Goal: Transaction & Acquisition: Subscribe to service/newsletter

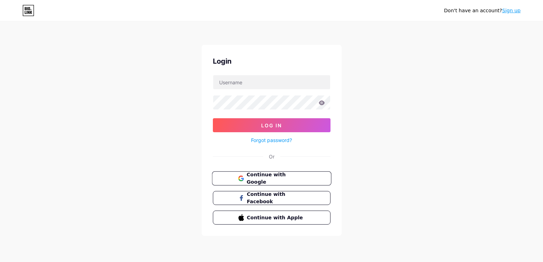
click at [281, 178] on span "Continue with Google" at bounding box center [275, 178] width 58 height 15
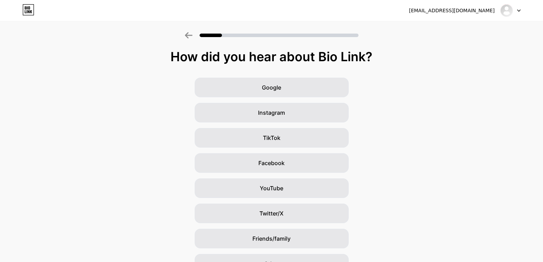
scroll to position [40, 0]
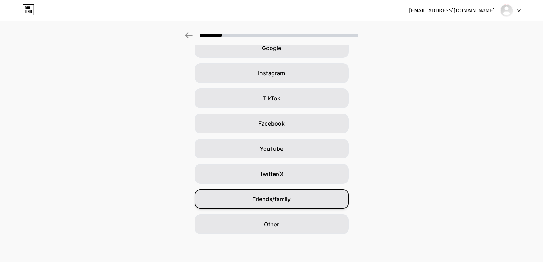
click at [284, 201] on span "Friends/family" at bounding box center [271, 199] width 38 height 8
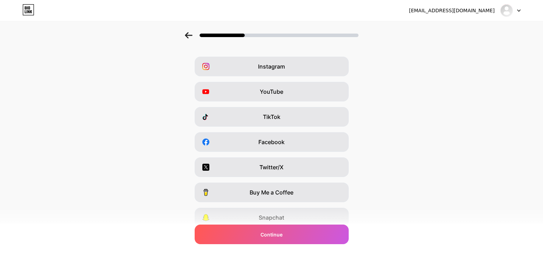
scroll to position [0, 0]
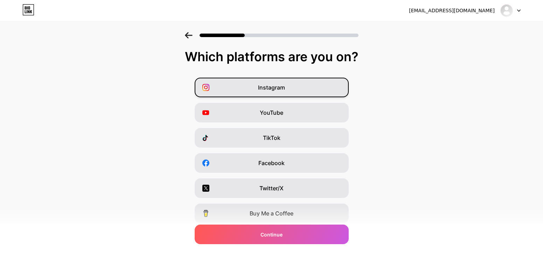
click at [317, 86] on div "Instagram" at bounding box center [271, 88] width 154 height 20
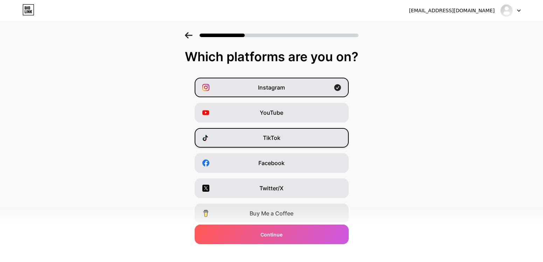
click at [310, 136] on div "TikTok" at bounding box center [271, 138] width 154 height 20
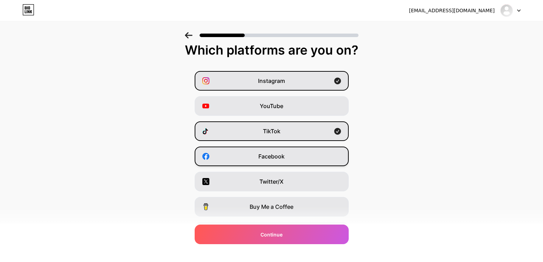
scroll to position [7, 0]
click at [314, 159] on div "Facebook" at bounding box center [271, 156] width 154 height 20
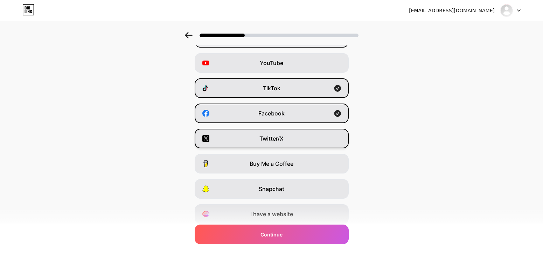
scroll to position [75, 0]
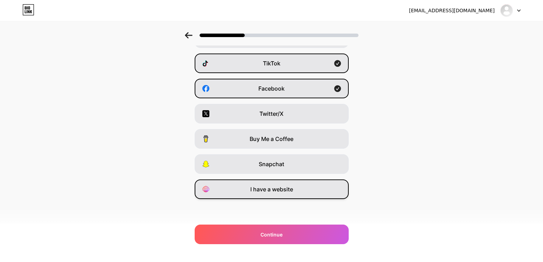
click at [299, 188] on div "I have a website" at bounding box center [271, 189] width 154 height 20
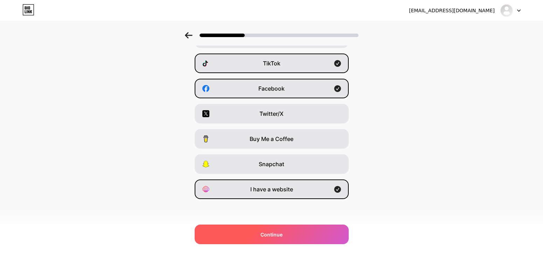
click at [289, 232] on div "Continue" at bounding box center [271, 235] width 154 height 20
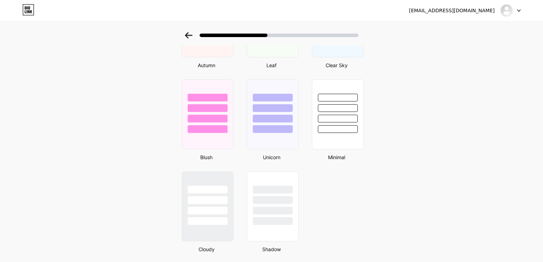
scroll to position [553, 0]
click at [273, 217] on div at bounding box center [272, 221] width 41 height 8
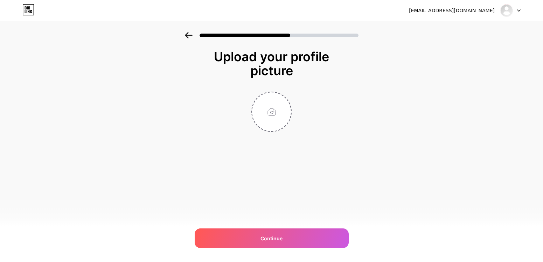
scroll to position [0, 0]
click at [281, 107] on input "file" at bounding box center [271, 111] width 39 height 39
type input "C:\fakepath\Screenshot 2025-09-09 at 11.41.11 AM.png"
click at [275, 113] on img at bounding box center [271, 112] width 40 height 40
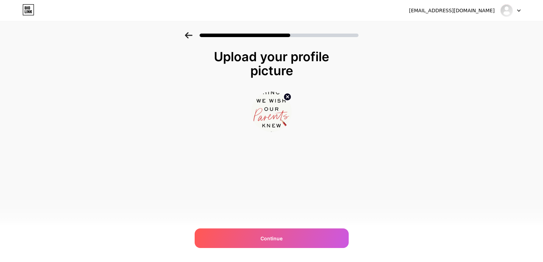
click at [275, 113] on img at bounding box center [271, 112] width 40 height 40
click at [260, 109] on img at bounding box center [271, 112] width 40 height 40
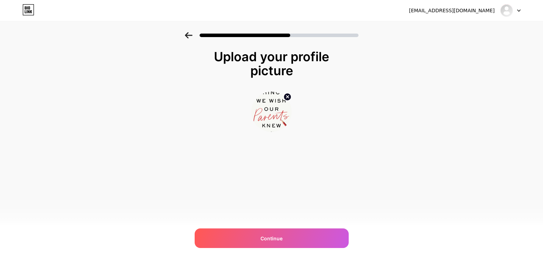
click at [280, 107] on img at bounding box center [271, 112] width 40 height 40
click at [290, 125] on div at bounding box center [271, 112] width 40 height 40
click at [292, 121] on div at bounding box center [271, 112] width 140 height 40
click at [282, 116] on img at bounding box center [271, 112] width 40 height 40
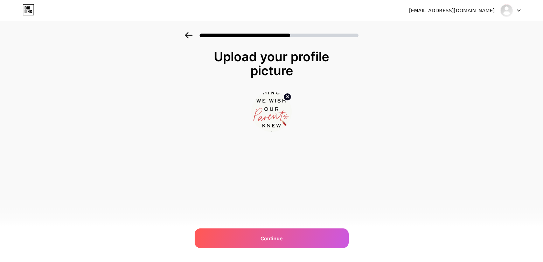
click at [282, 116] on img at bounding box center [271, 112] width 40 height 40
click at [271, 121] on img at bounding box center [271, 112] width 40 height 40
click at [273, 109] on img at bounding box center [271, 112] width 40 height 40
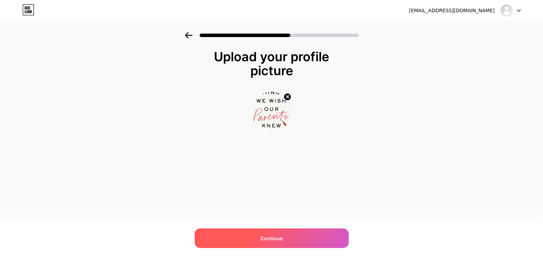
click at [279, 240] on span "Continue" at bounding box center [271, 238] width 22 height 7
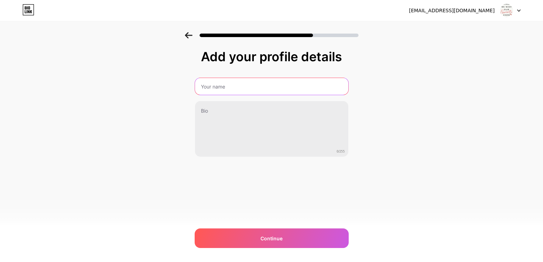
click at [262, 85] on input "text" at bounding box center [271, 86] width 153 height 17
type input "M"
type input "Things we with our Parents knew"
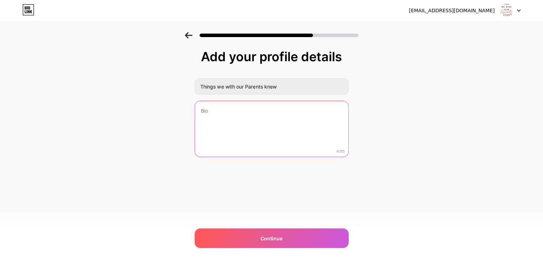
click at [267, 130] on textarea at bounding box center [271, 129] width 153 height 56
click at [234, 123] on textarea at bounding box center [271, 129] width 155 height 57
paste textarea ""Don't leave us alone. Keep it up until we let you in." Parents today, on a nev…"
type textarea ""Don't leave us alone. Keep it up until we let you in." Parents today, on a nev…"
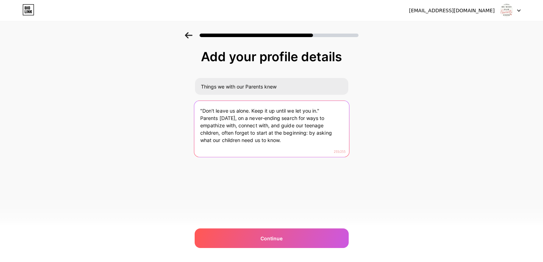
drag, startPoint x: 288, startPoint y: 146, endPoint x: 204, endPoint y: 104, distance: 93.4
click at [204, 104] on textarea ""Don't leave us alone. Keep it up until we let you in." Parents today, on a nev…" at bounding box center [271, 129] width 155 height 57
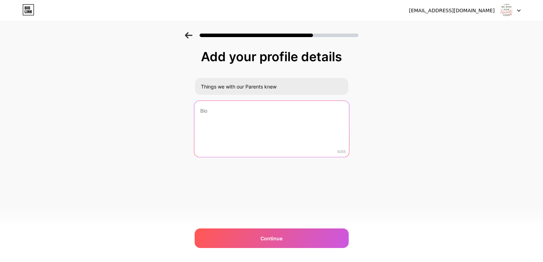
click at [245, 121] on textarea at bounding box center [271, 129] width 155 height 57
paste textarea ""Don't leave us alone. Keep it up until we let you in." Parents today, on a nev…"
type textarea ""Don't leave us alone. Keep it up until we let you in." Parents today, on a nev…"
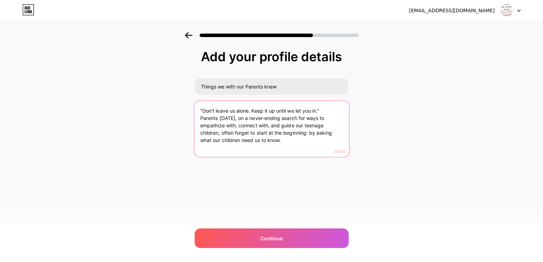
drag, startPoint x: 306, startPoint y: 143, endPoint x: 147, endPoint y: 79, distance: 171.7
click at [147, 79] on div "Add your profile details Things we with our Parents knew "Don't leave us alone.…" at bounding box center [271, 112] width 543 height 160
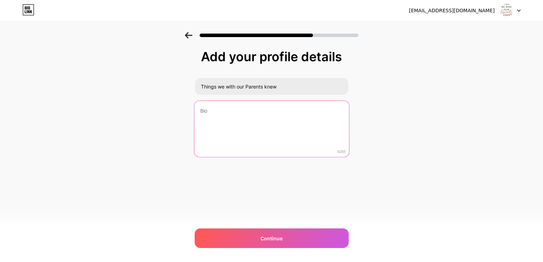
click at [234, 118] on textarea at bounding box center [271, 129] width 155 height 57
paste textarea ""Don't leave us alone. Keep it up until we let you in." Parents today, on a nev…"
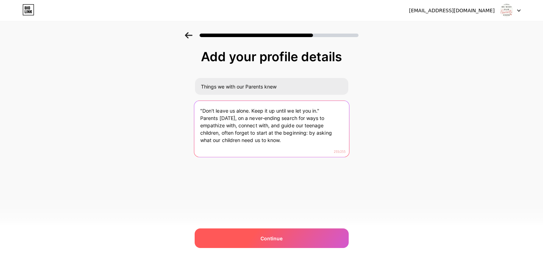
type textarea ""Don't leave us alone. Keep it up until we let you in." Parents today, on a nev…"
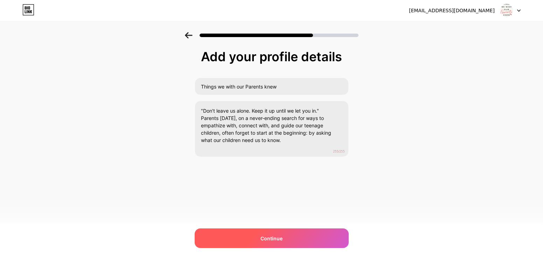
click at [282, 238] on div "Continue" at bounding box center [271, 238] width 154 height 20
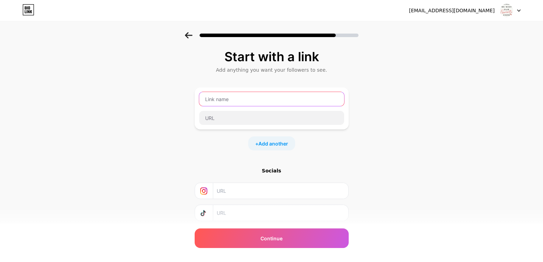
click at [247, 99] on input "text" at bounding box center [271, 99] width 145 height 14
type input "t"
type input "Book: Things we wish our parents knew"
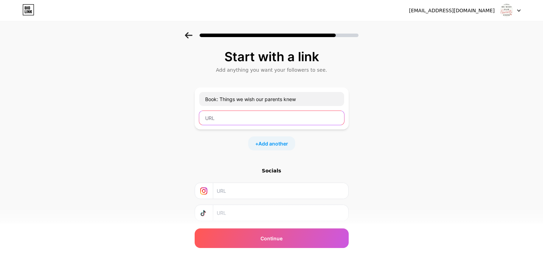
click at [276, 116] on input "text" at bounding box center [271, 118] width 145 height 14
paste input "http://www.thingswewishourparentsknew.com/"
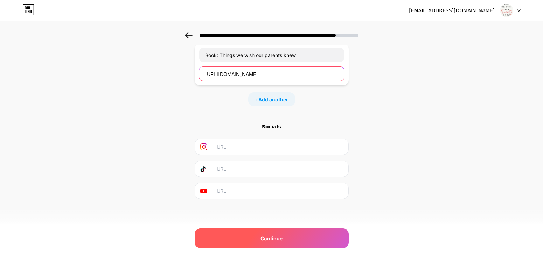
type input "http://www.thingswewishourparentsknew.com/"
click at [275, 239] on span "Continue" at bounding box center [271, 238] width 22 height 7
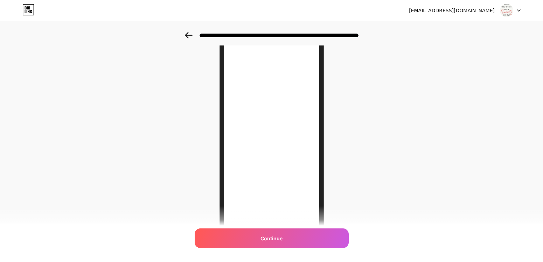
scroll to position [0, 0]
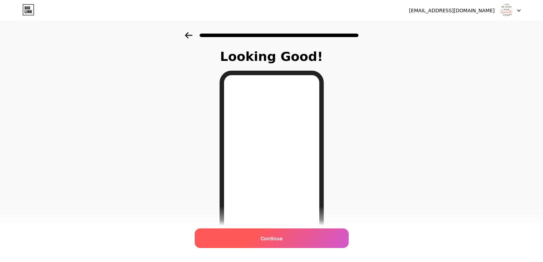
click at [255, 232] on div "Continue" at bounding box center [271, 238] width 154 height 20
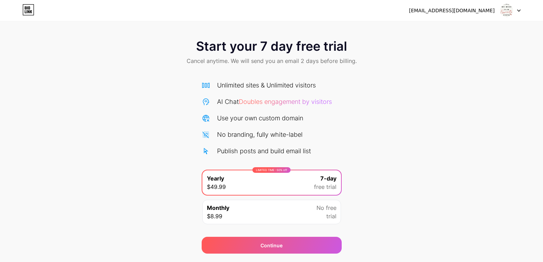
scroll to position [20, 0]
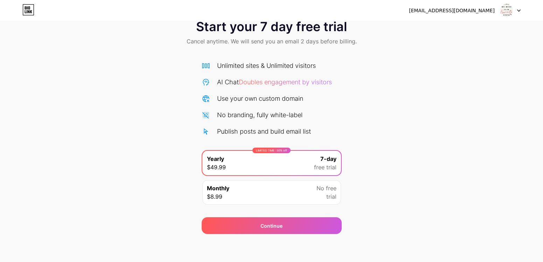
click at [290, 193] on div "Monthly $8.99 No free trial" at bounding box center [271, 192] width 139 height 24
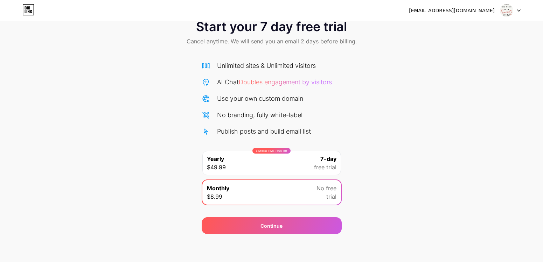
scroll to position [0, 0]
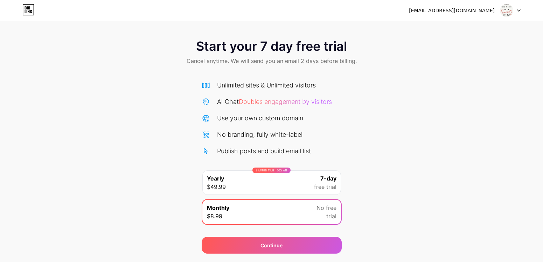
click at [299, 179] on div "LIMITED TIME : 50% off Yearly $49.99 7-day free trial" at bounding box center [271, 182] width 139 height 24
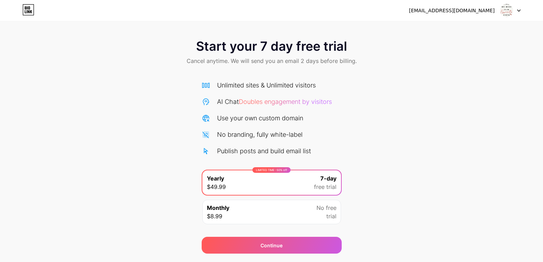
click at [439, 12] on div "[EMAIL_ADDRESS][DOMAIN_NAME]" at bounding box center [452, 10] width 86 height 7
click at [520, 12] on div "contact@thingswewishourparentsknew.ca Logout" at bounding box center [271, 10] width 543 height 13
click at [517, 10] on icon at bounding box center [518, 10] width 3 height 2
click at [398, 98] on div "Start your 7 day free trial Cancel anytime. We will send you an email 2 days be…" at bounding box center [271, 142] width 543 height 221
click at [271, 146] on div "Publish posts and build email list" at bounding box center [264, 150] width 94 height 9
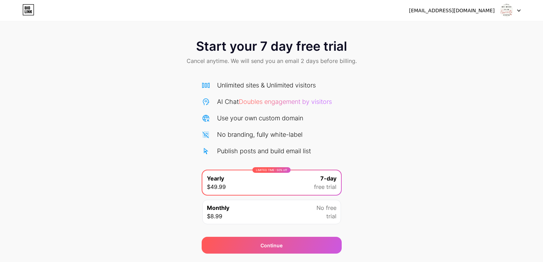
click at [260, 207] on div "Monthly $8.99 No free trial" at bounding box center [271, 212] width 139 height 24
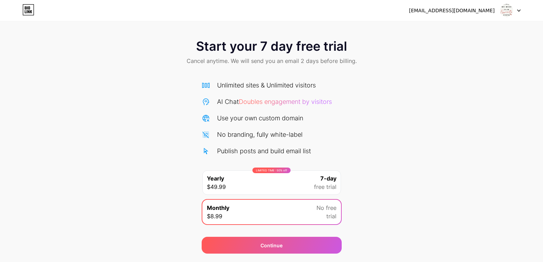
click at [269, 134] on div "No branding, fully white-label" at bounding box center [259, 134] width 85 height 9
click at [276, 106] on div "Unlimited sites & Unlimited visitors AI Chat Doubles engagement by visitors Use…" at bounding box center [271, 117] width 140 height 75
click at [278, 98] on span "Doubles engagement by visitors" at bounding box center [285, 101] width 93 height 7
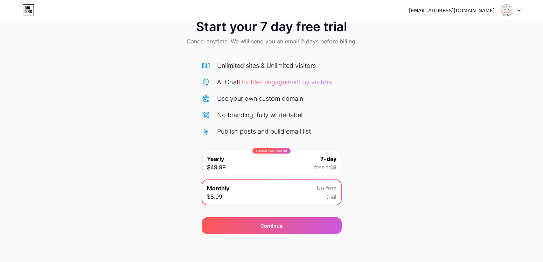
click at [331, 169] on span "free trial" at bounding box center [325, 167] width 22 height 8
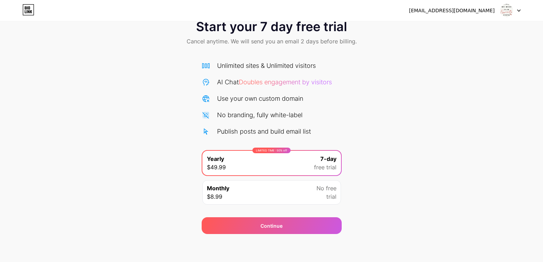
click at [283, 102] on div "Use your own custom domain" at bounding box center [260, 98] width 86 height 9
click at [284, 90] on div "Unlimited sites & Unlimited visitors AI Chat Doubles engagement by visitors Use…" at bounding box center [271, 98] width 140 height 75
click at [284, 83] on span "Doubles engagement by visitors" at bounding box center [285, 81] width 93 height 7
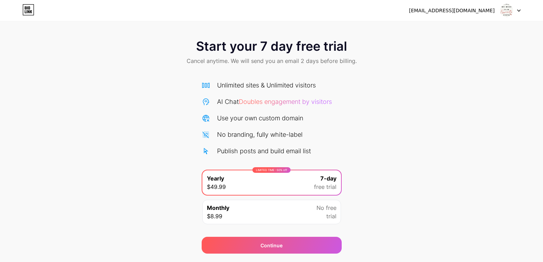
click at [262, 81] on div "Unlimited sites & Unlimited visitors" at bounding box center [266, 84] width 99 height 9
click at [262, 67] on div "Start your 7 day free trial Cancel anytime. We will send you an email 2 days be…" at bounding box center [271, 52] width 543 height 41
click at [27, 12] on icon at bounding box center [28, 9] width 12 height 11
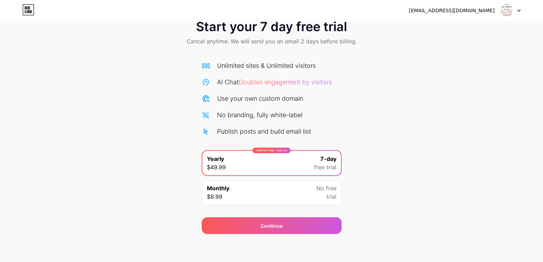
click at [519, 12] on div at bounding box center [510, 10] width 20 height 13
click at [447, 31] on li "Logout" at bounding box center [476, 28] width 87 height 19
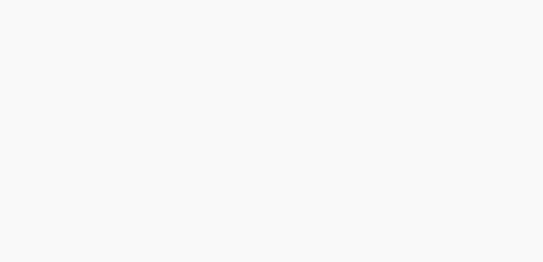
scroll to position [0, 0]
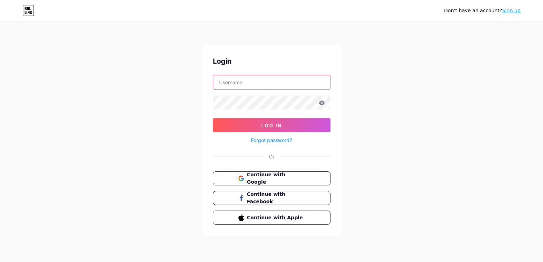
click at [250, 82] on input "text" at bounding box center [271, 82] width 117 height 14
type input "thingswewishourparentsknew"
click at [293, 176] on span "Continue with Google" at bounding box center [275, 178] width 58 height 15
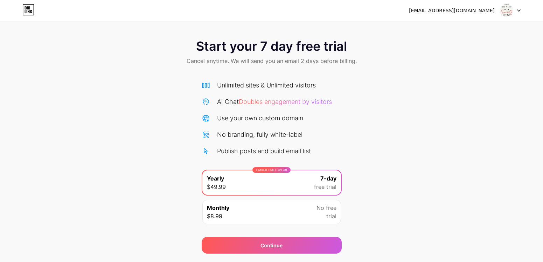
scroll to position [20, 0]
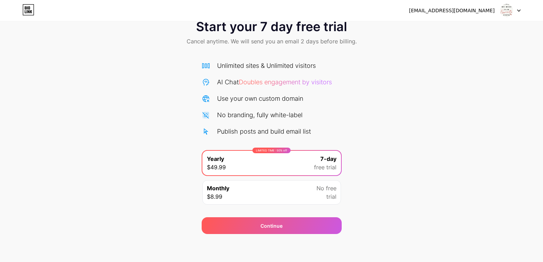
click at [285, 164] on div "LIMITED TIME : 50% off Yearly $49.99 7-day free trial" at bounding box center [271, 163] width 139 height 24
click at [28, 12] on icon at bounding box center [29, 11] width 2 height 3
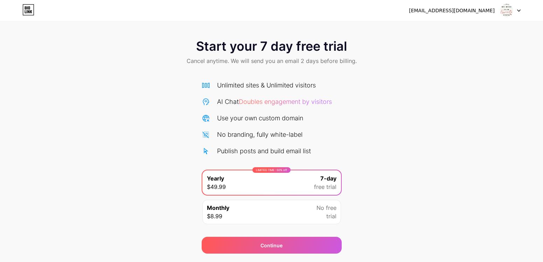
click at [314, 180] on div "7-day free trial" at bounding box center [325, 182] width 22 height 17
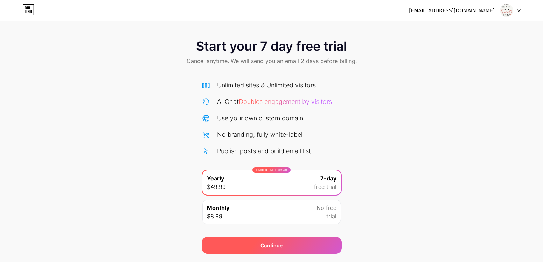
click at [279, 247] on div "Continue" at bounding box center [271, 245] width 22 height 7
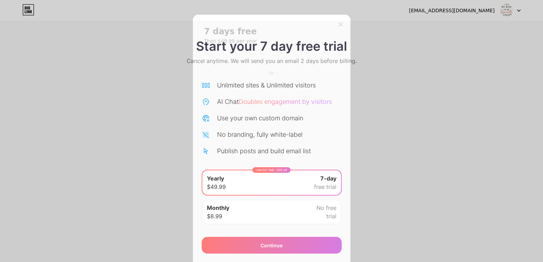
scroll to position [1, 0]
